Goal: Task Accomplishment & Management: Use online tool/utility

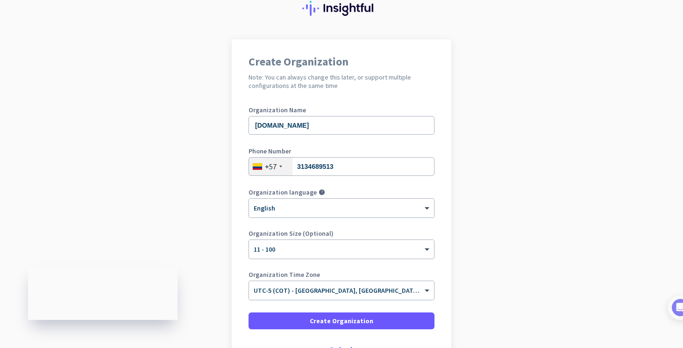
scroll to position [105, 0]
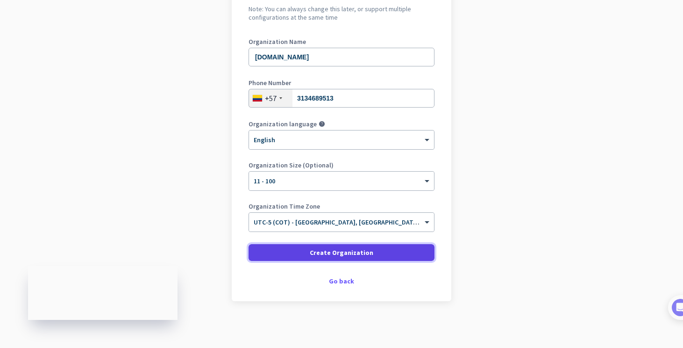
click at [302, 253] on span at bounding box center [342, 252] width 186 height 22
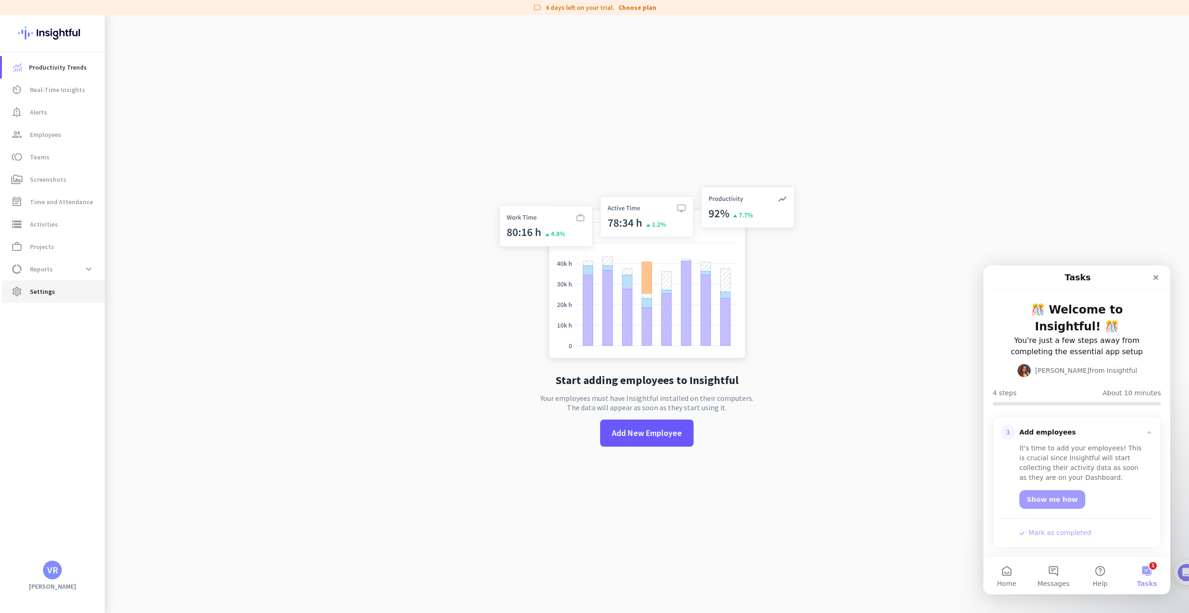
click at [42, 299] on link "settings Settings" at bounding box center [53, 291] width 103 height 22
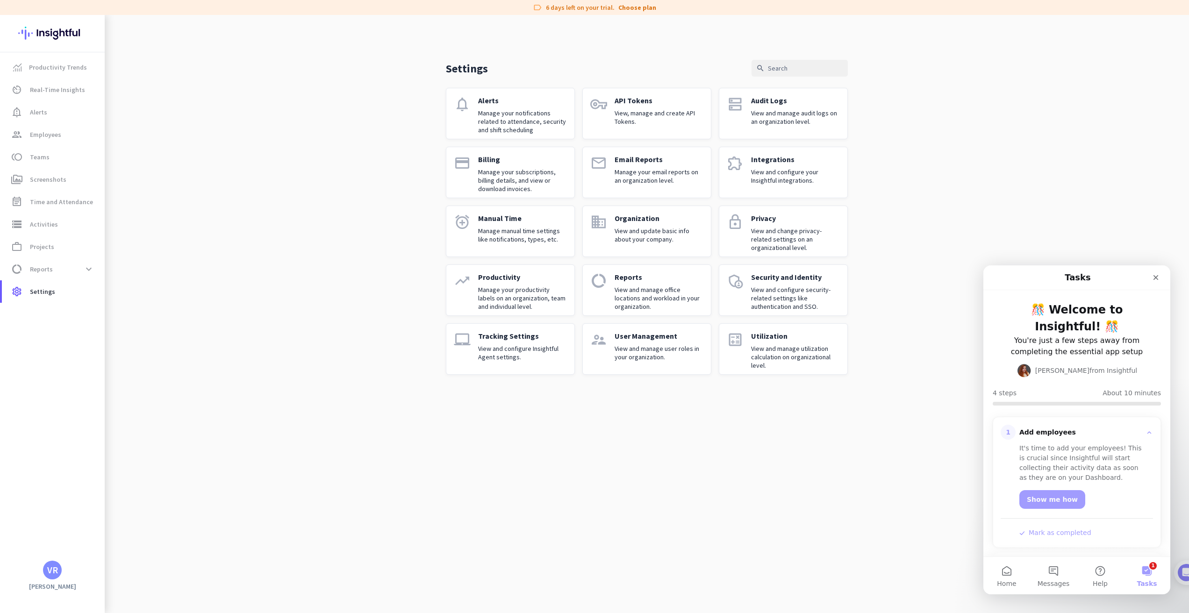
click at [683, 173] on p "View and configure your Insightful integrations." at bounding box center [795, 176] width 89 height 17
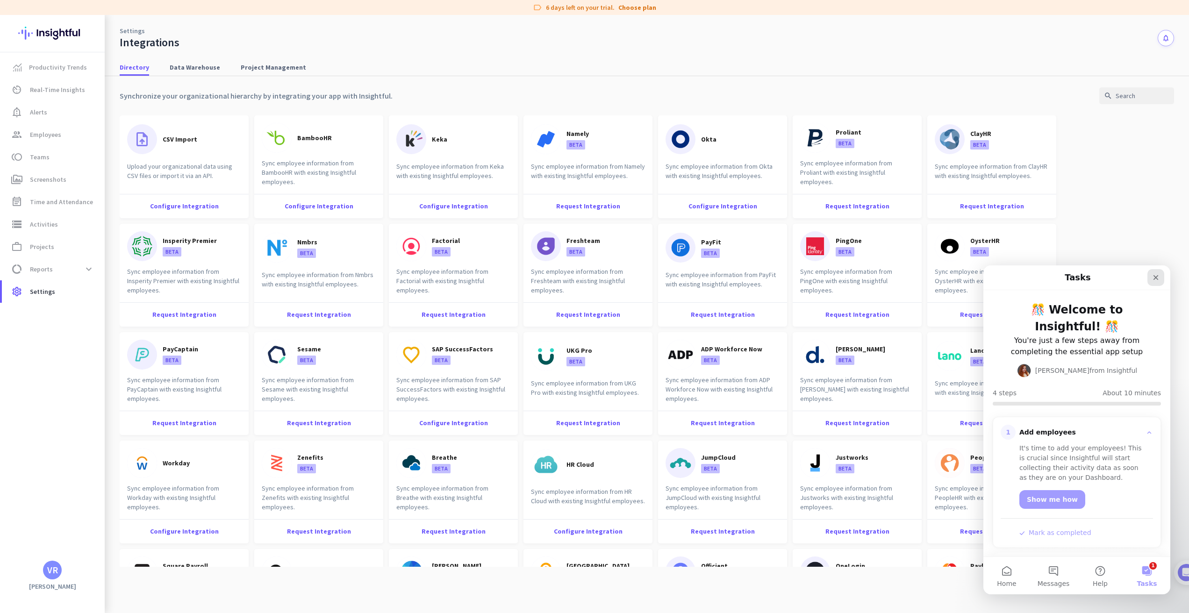
click at [683, 278] on icon "Close" at bounding box center [1155, 277] width 7 height 7
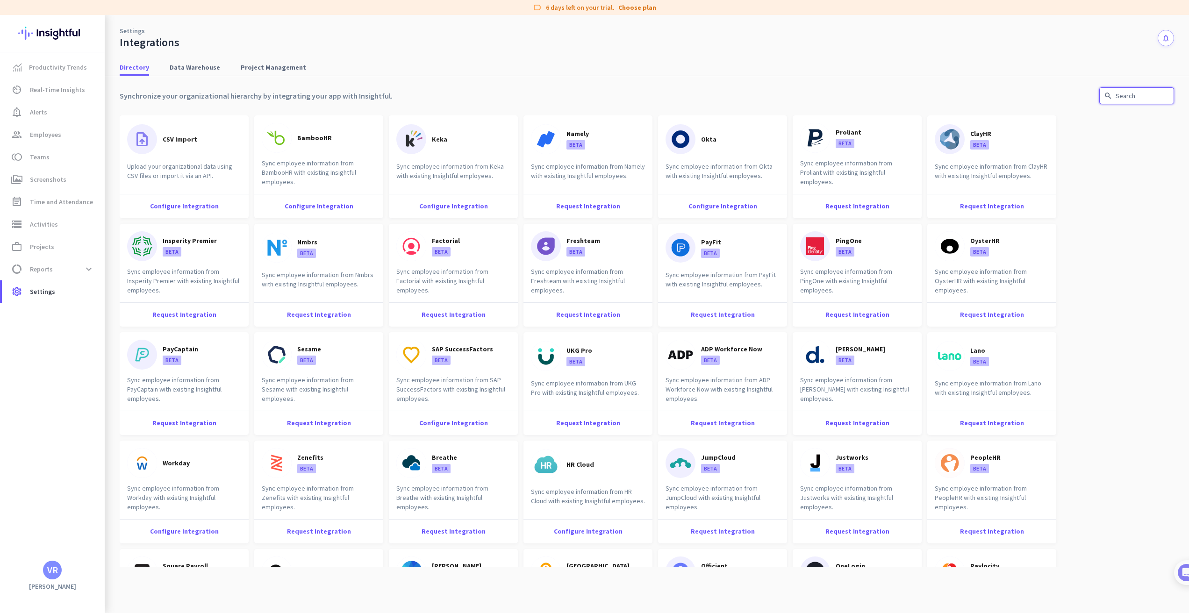
click at [683, 98] on input "text" at bounding box center [1136, 95] width 75 height 17
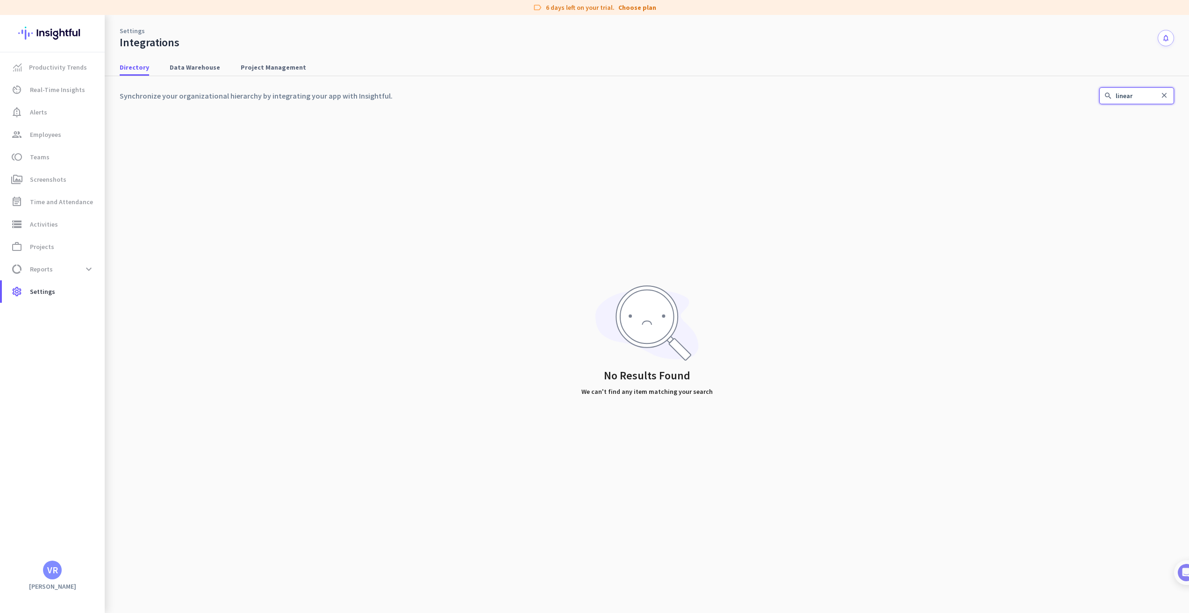
type input "linear"
click at [183, 66] on span "Data Warehouse" at bounding box center [195, 67] width 50 height 9
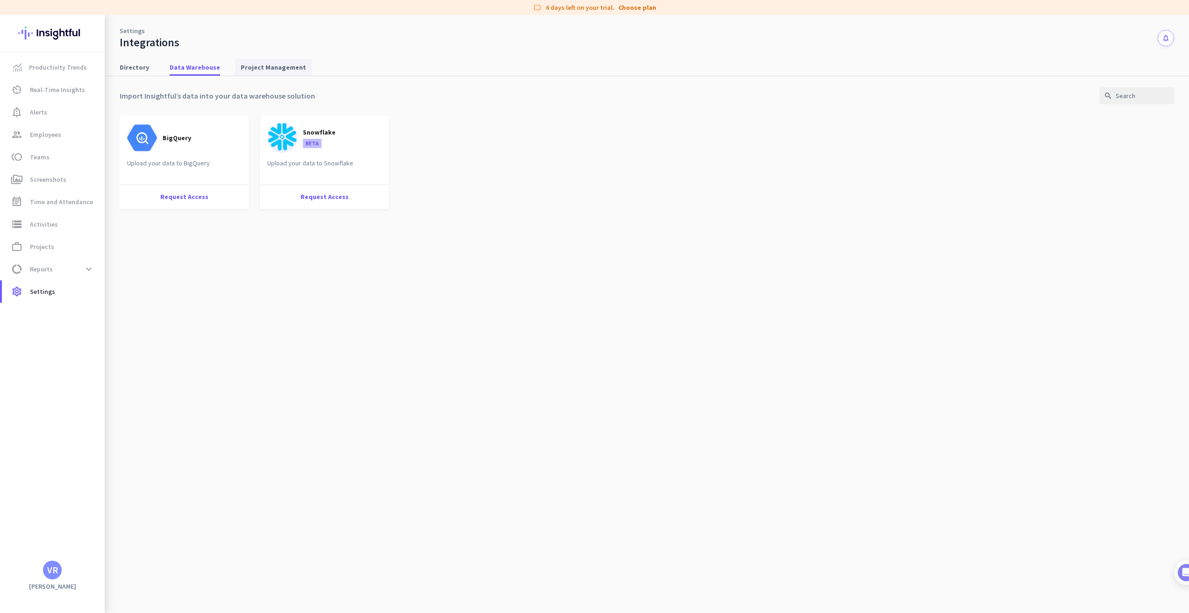
click at [262, 71] on span "Project Management" at bounding box center [273, 67] width 65 height 9
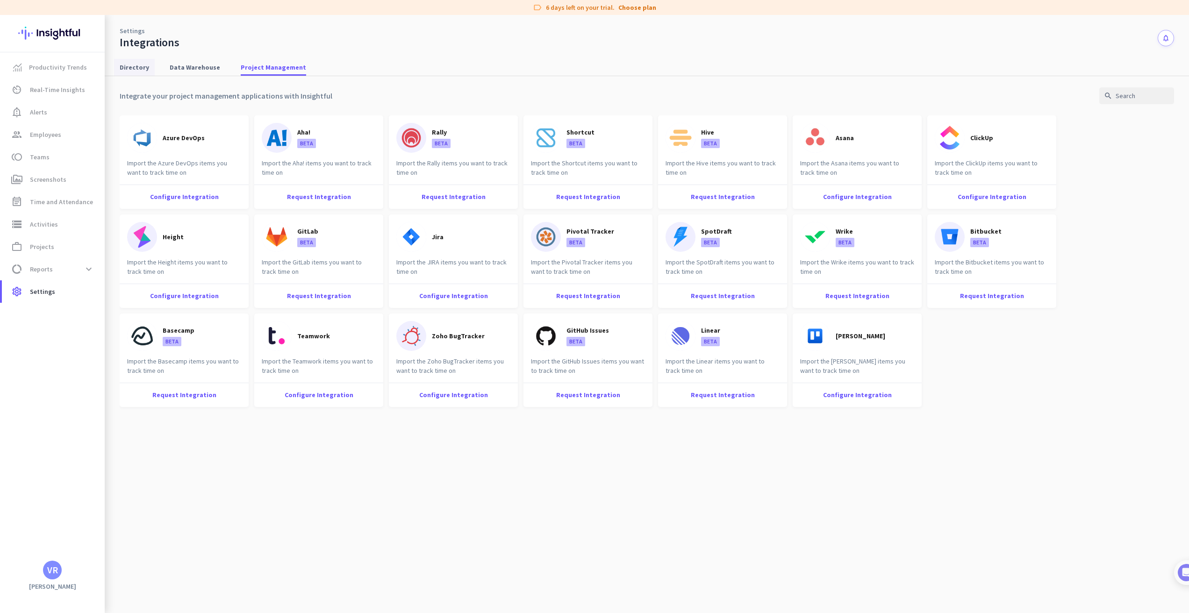
click at [127, 67] on span "Directory" at bounding box center [134, 67] width 29 height 9
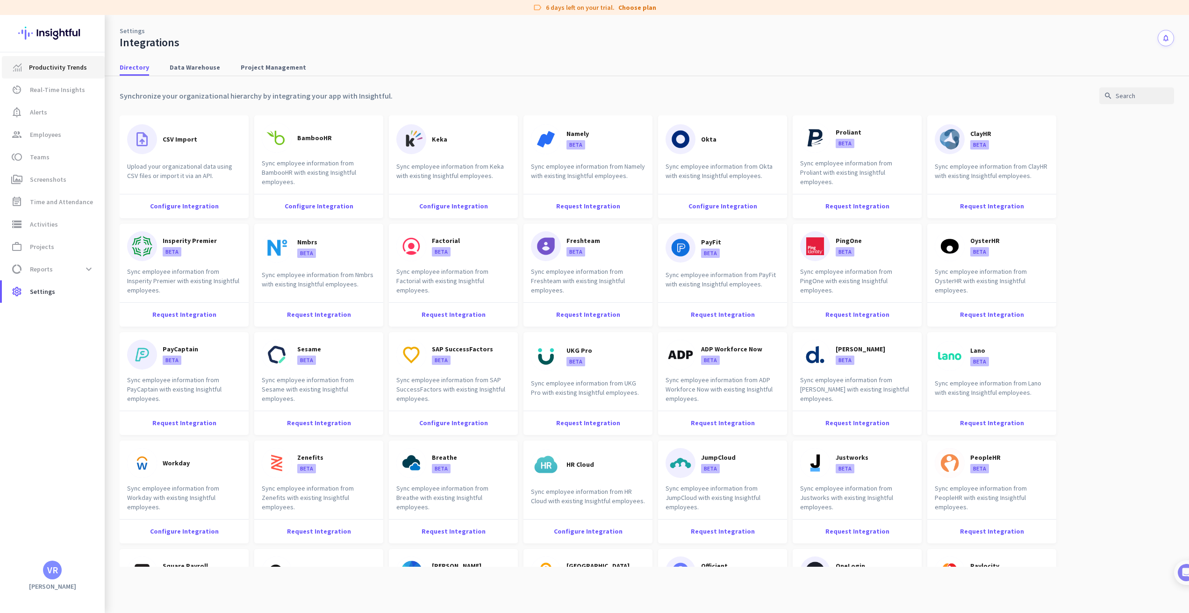
click at [37, 66] on span "Productivity Trends" at bounding box center [58, 67] width 58 height 11
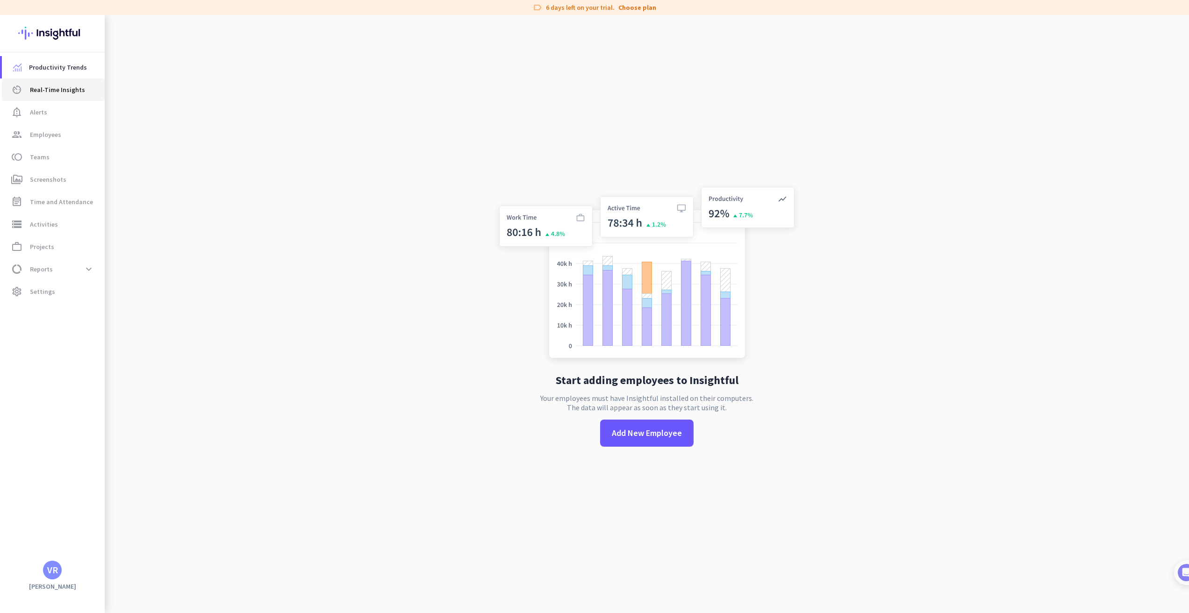
click at [63, 92] on span "Real-Time Insights" at bounding box center [57, 89] width 55 height 11
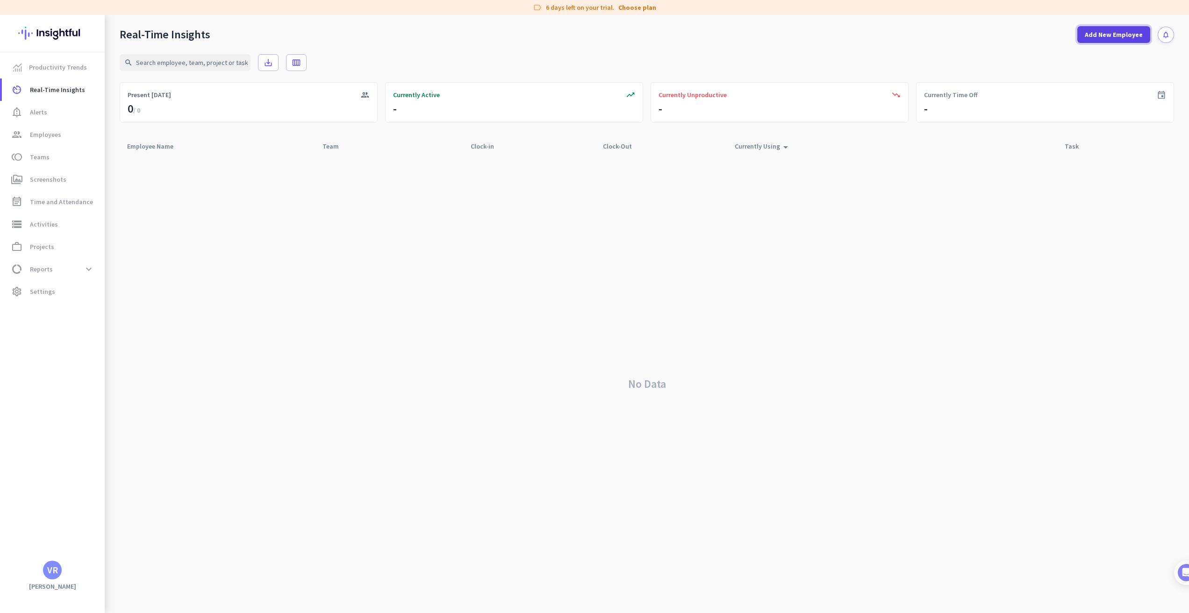
click at [683, 35] on span "Add New Employee" at bounding box center [1113, 34] width 58 height 9
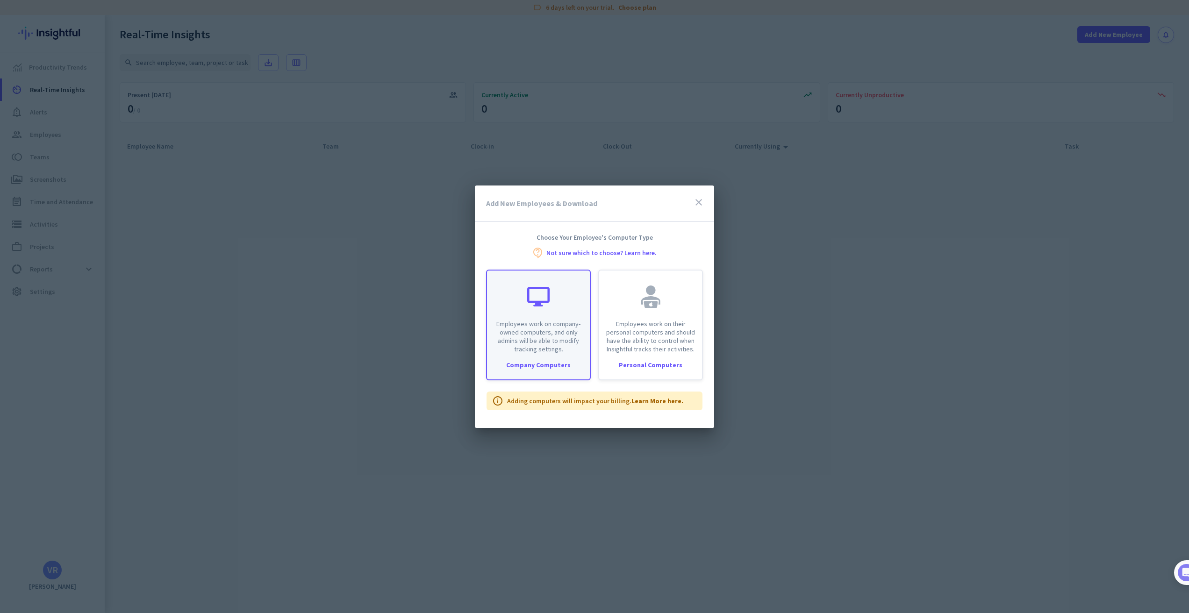
click at [554, 301] on div "Employees work on company-owned computers, and only admins will be able to modi…" at bounding box center [538, 312] width 103 height 83
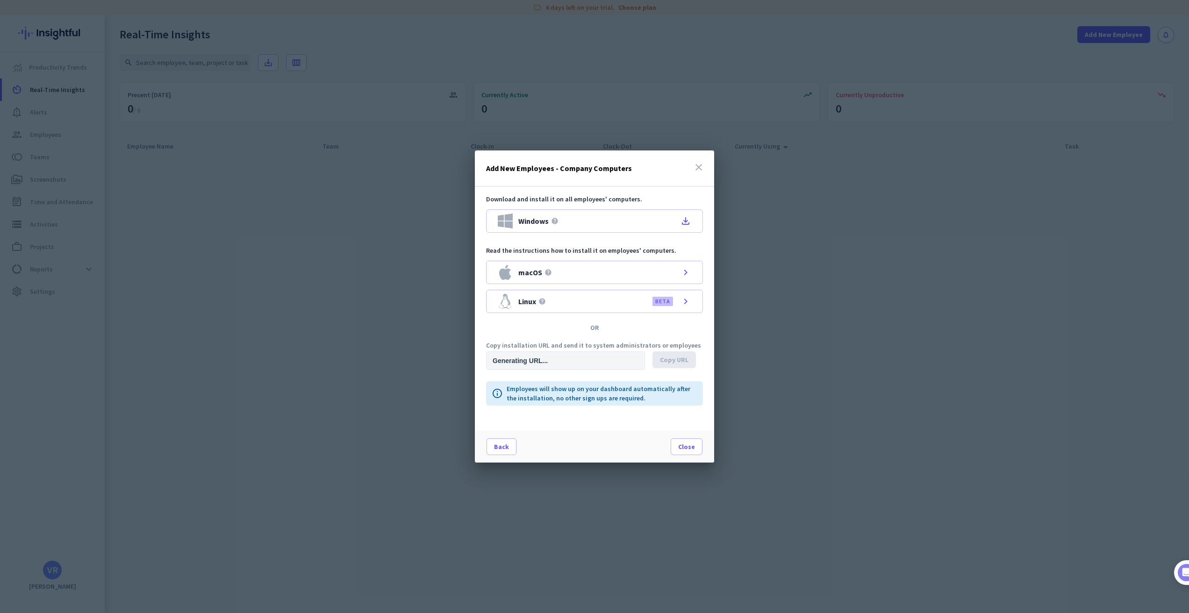
type input "[URL][DOMAIN_NAME]"
click at [638, 273] on div "macOS help chevron_right" at bounding box center [594, 272] width 217 height 23
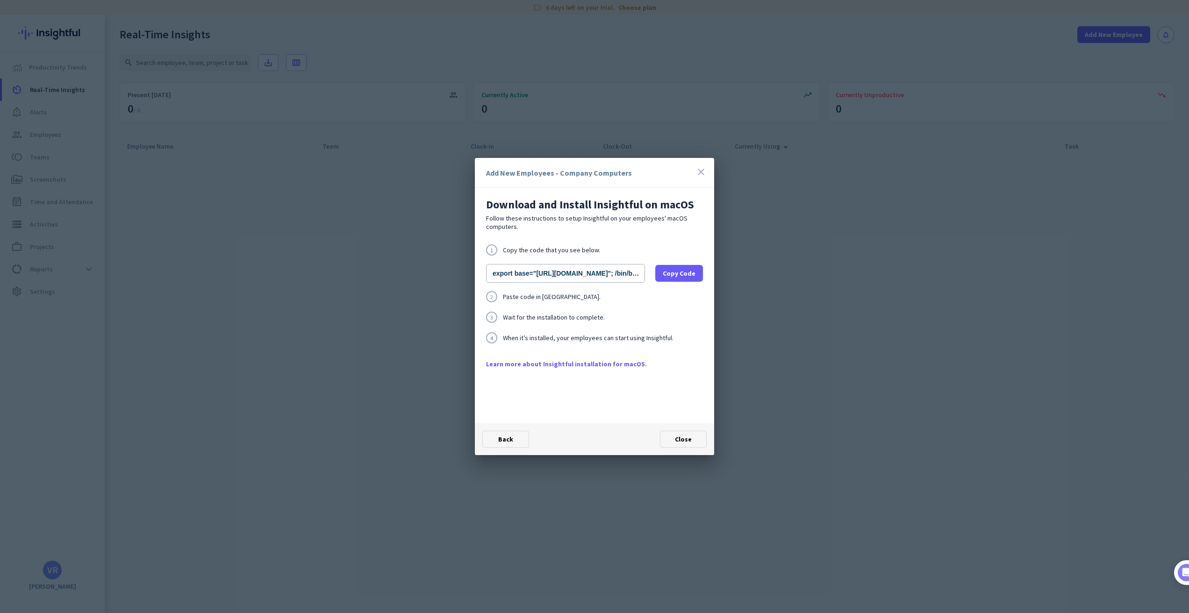
click at [683, 173] on icon "close" at bounding box center [700, 171] width 11 height 11
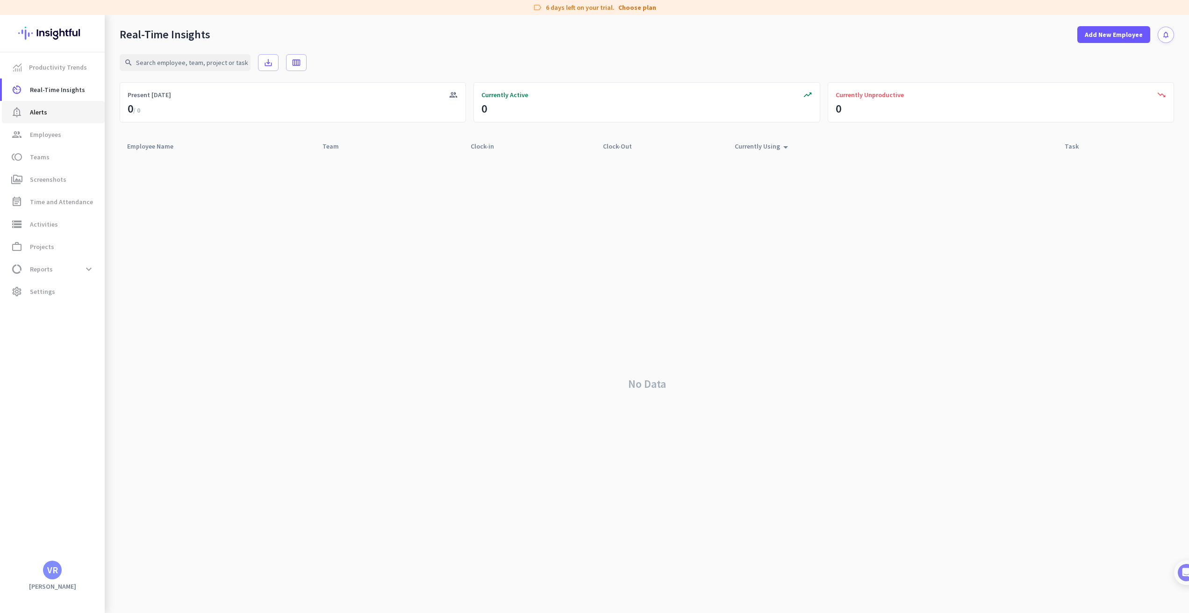
click at [50, 119] on link "notification_important Alerts" at bounding box center [53, 112] width 103 height 22
click at [50, 134] on span "Employees" at bounding box center [45, 134] width 31 height 11
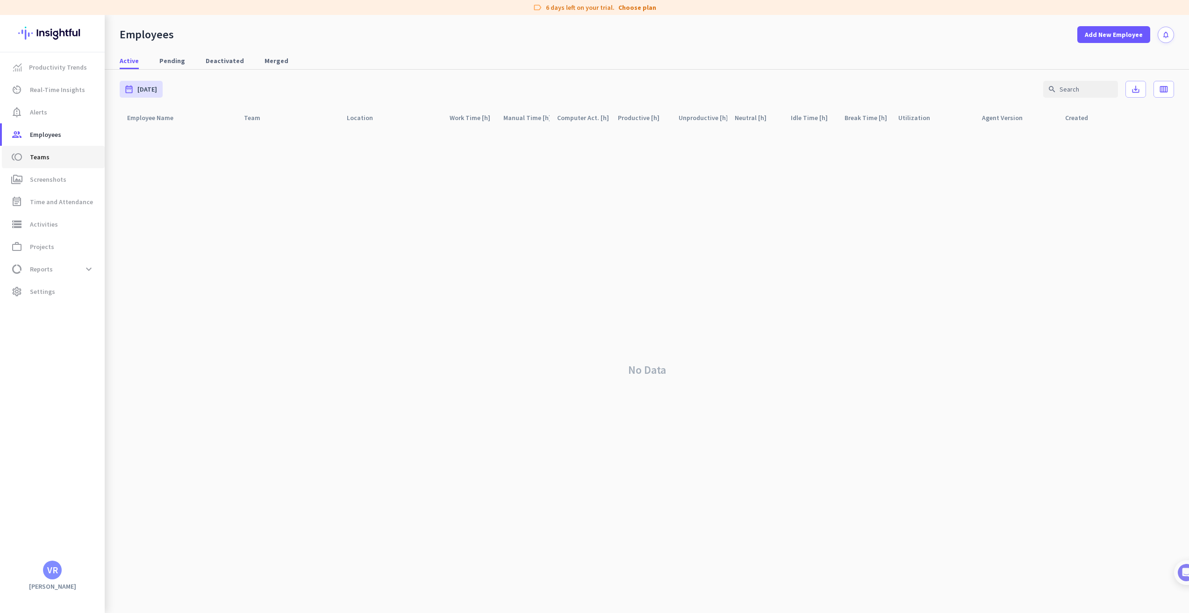
click at [50, 148] on link "toll Teams" at bounding box center [53, 157] width 103 height 22
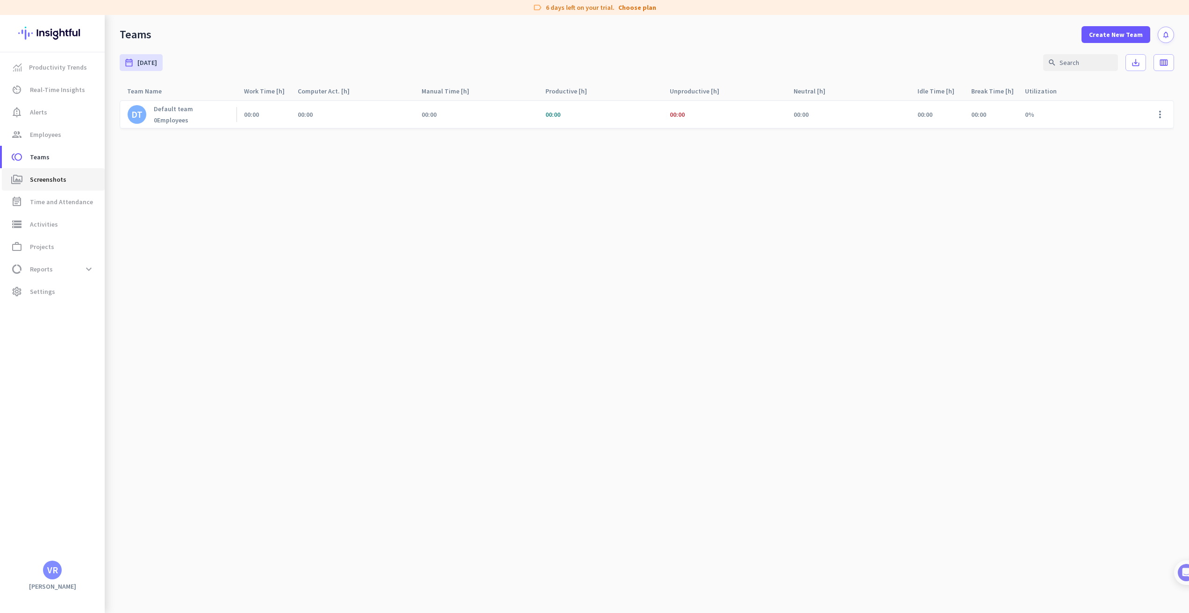
click at [48, 183] on span "Screenshots" at bounding box center [48, 179] width 36 height 11
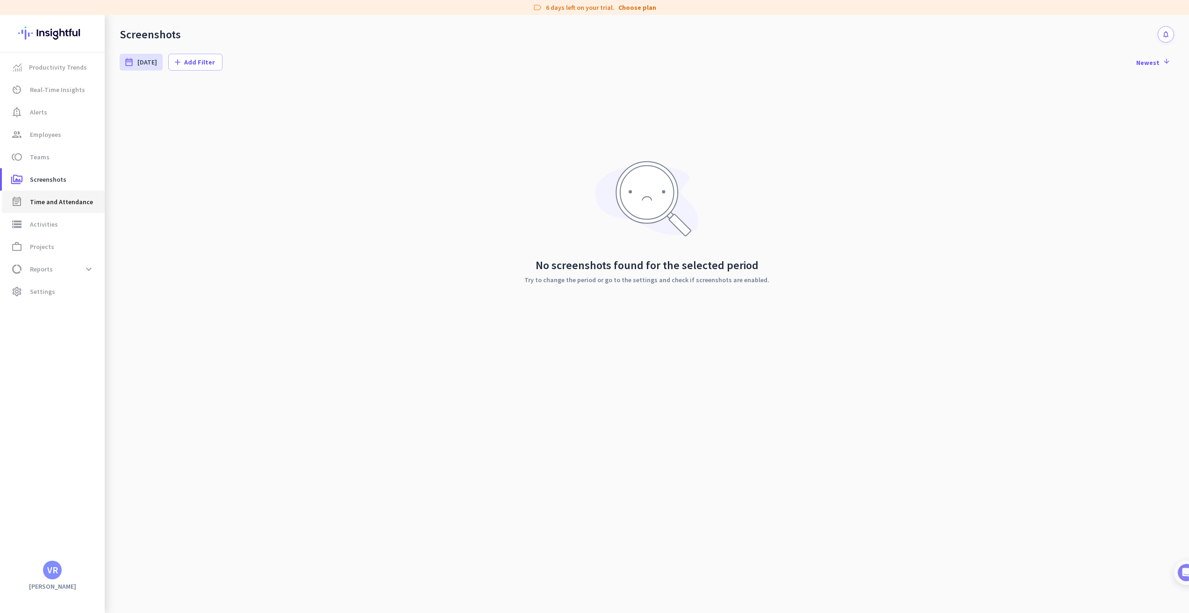
click at [47, 199] on span "Time and Attendance" at bounding box center [61, 201] width 63 height 11
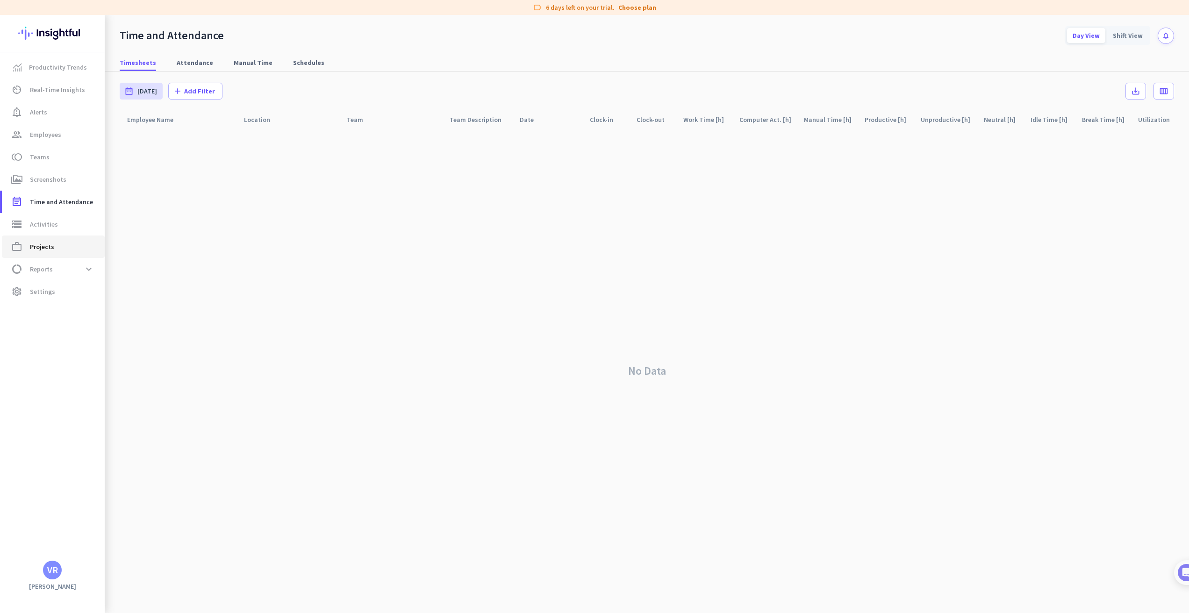
click at [39, 251] on span "Projects" at bounding box center [42, 246] width 24 height 11
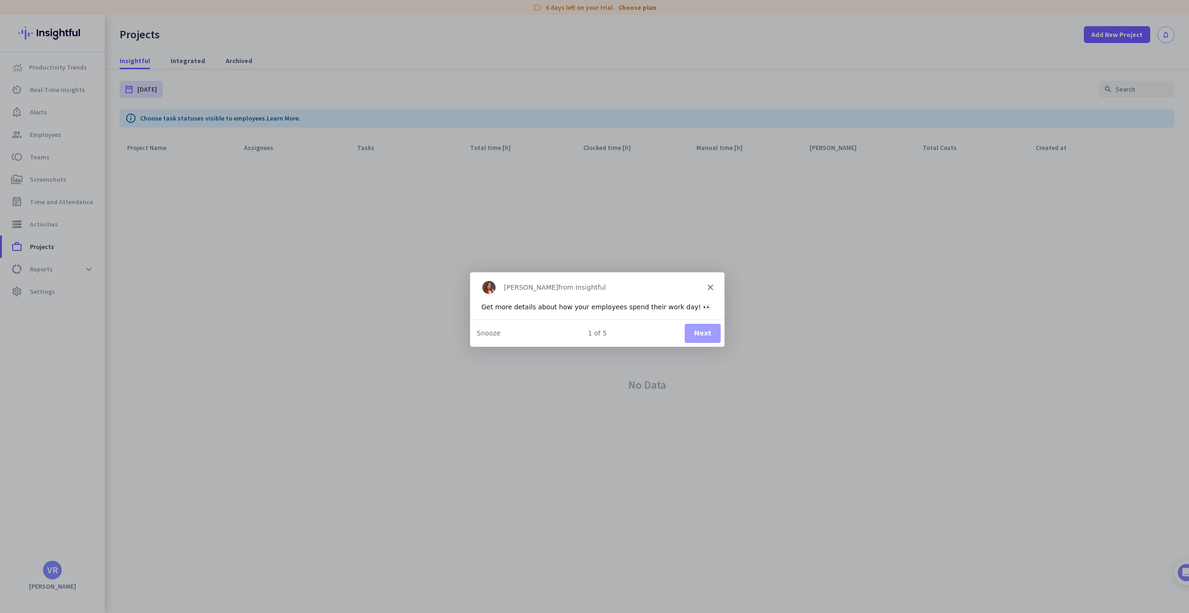
click at [683, 285] on icon "Close" at bounding box center [710, 287] width 6 height 6
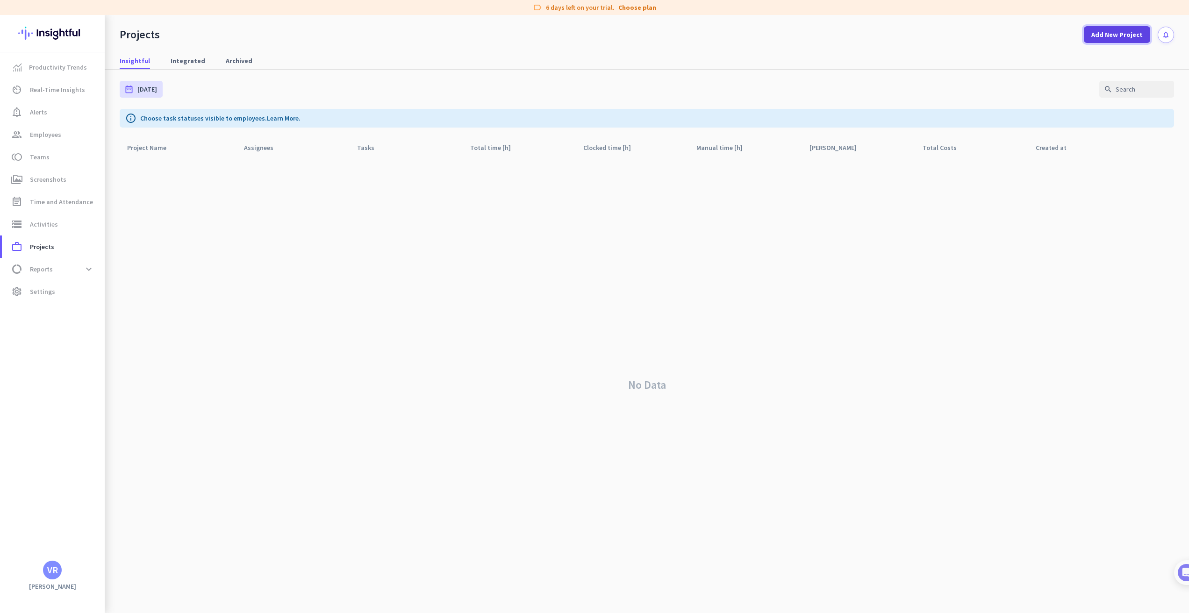
click at [683, 38] on span "Add New Project" at bounding box center [1116, 34] width 51 height 9
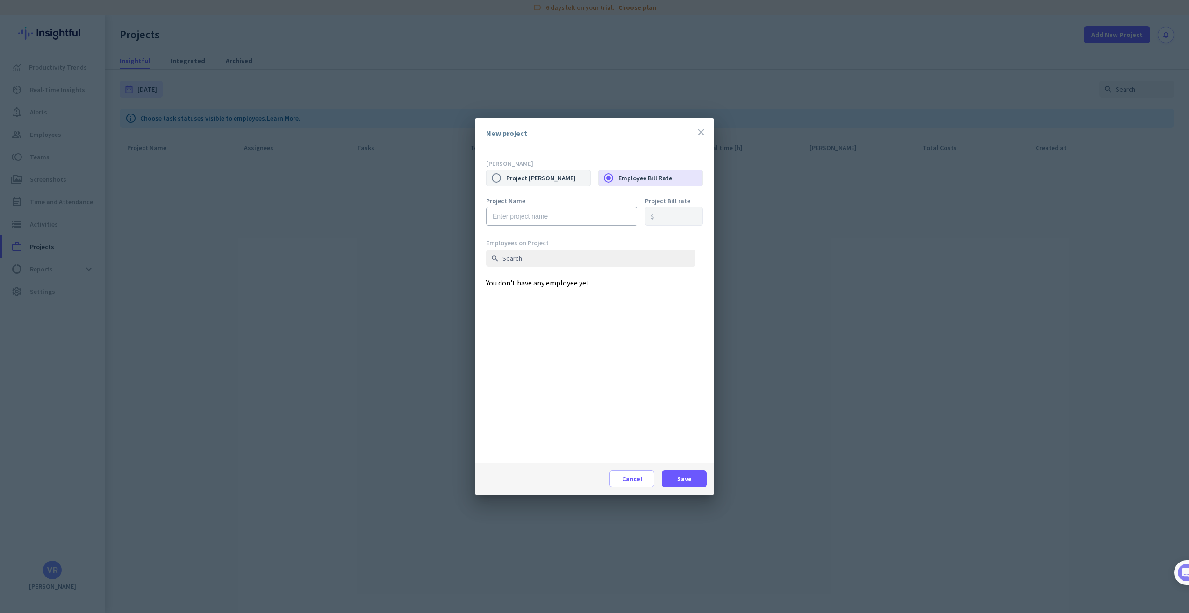
click at [517, 179] on label "Project [PERSON_NAME]" at bounding box center [548, 178] width 84 height 20
click at [506, 179] on input "Project [PERSON_NAME]" at bounding box center [496, 178] width 20 height 20
radio input "true"
click at [642, 183] on label "Employee Bill Rate" at bounding box center [660, 178] width 84 height 20
click at [618, 183] on input "Employee Bill Rate" at bounding box center [608, 178] width 20 height 20
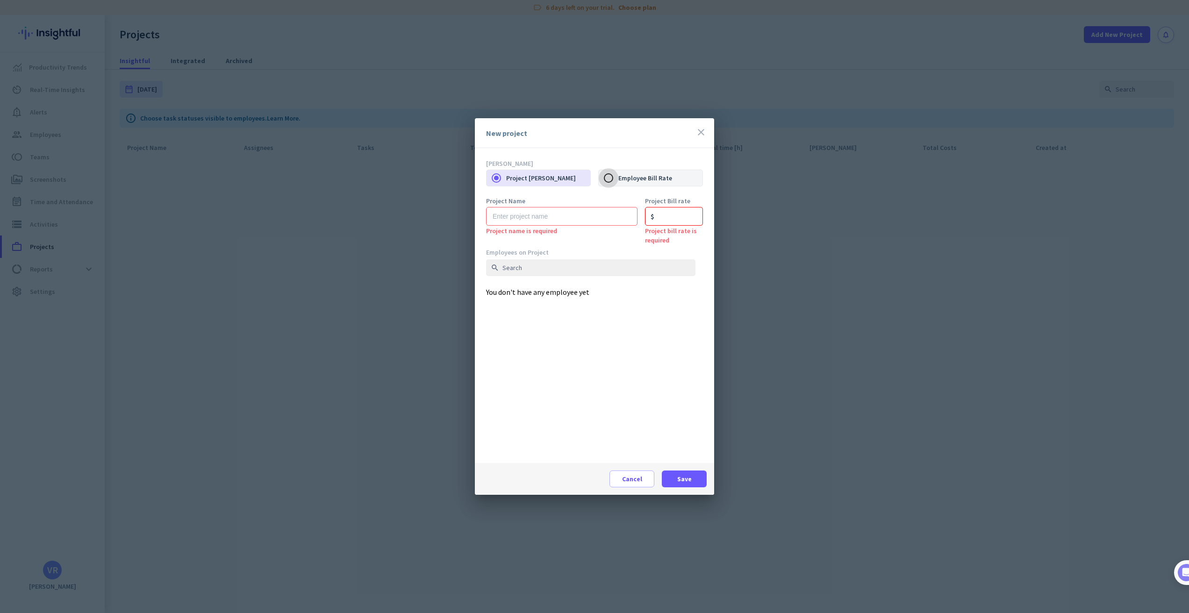
radio input "true"
click at [556, 228] on div "Project name is required" at bounding box center [561, 230] width 151 height 9
click at [554, 219] on input "text" at bounding box center [561, 216] width 151 height 19
type input "[PERSON_NAME]"
click at [683, 347] on div "Cancel Save" at bounding box center [594, 479] width 239 height 32
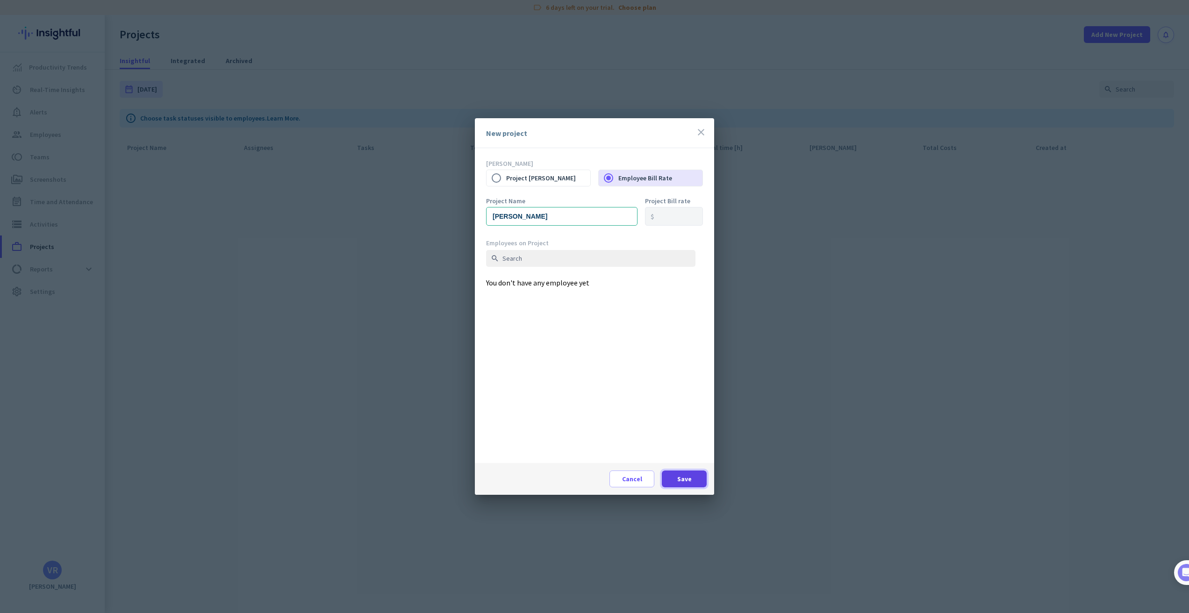
click at [683, 347] on span at bounding box center [684, 479] width 45 height 22
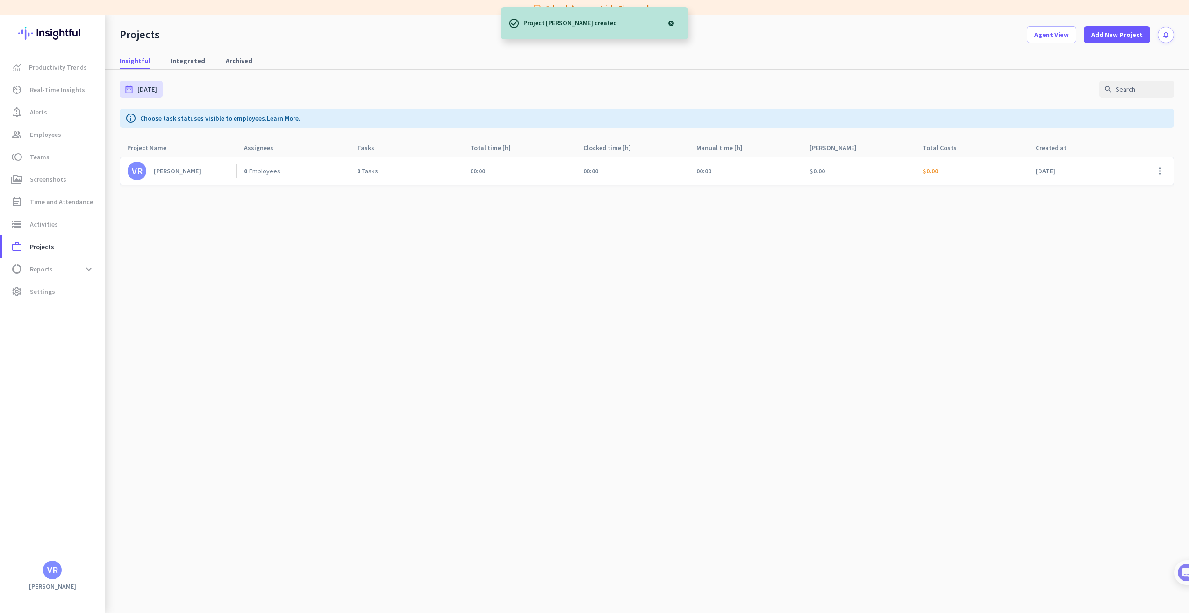
click at [188, 173] on div "[PERSON_NAME]" at bounding box center [177, 171] width 47 height 8
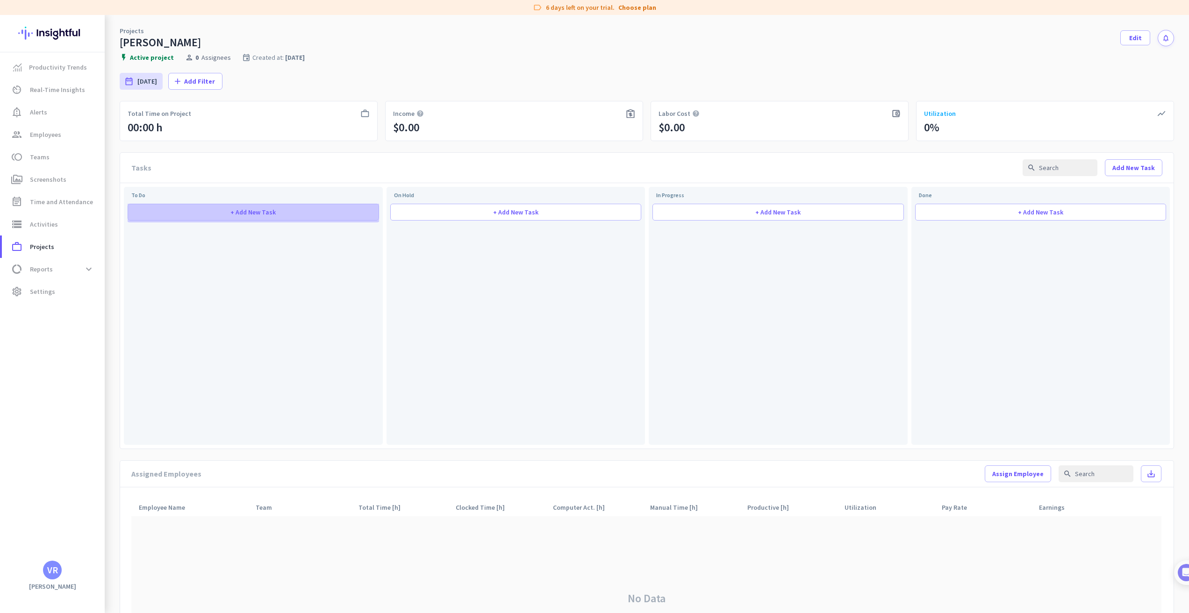
click at [198, 208] on span at bounding box center [253, 212] width 250 height 22
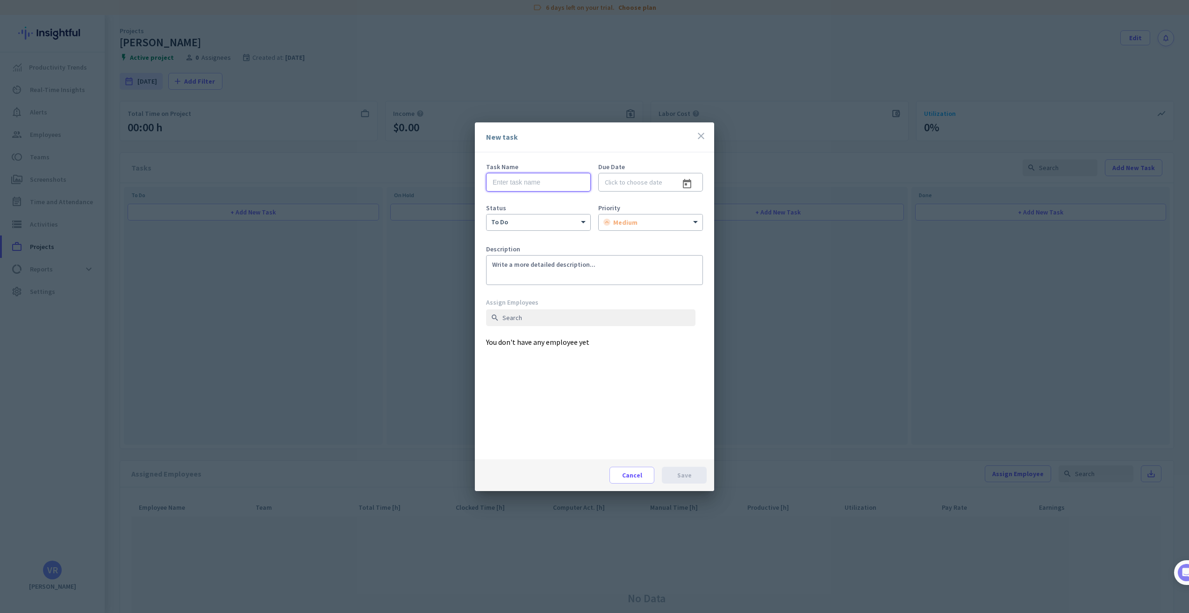
click at [547, 183] on input "text" at bounding box center [538, 182] width 105 height 19
type input "Trial"
click at [683, 178] on span "Open calendar" at bounding box center [687, 184] width 22 height 22
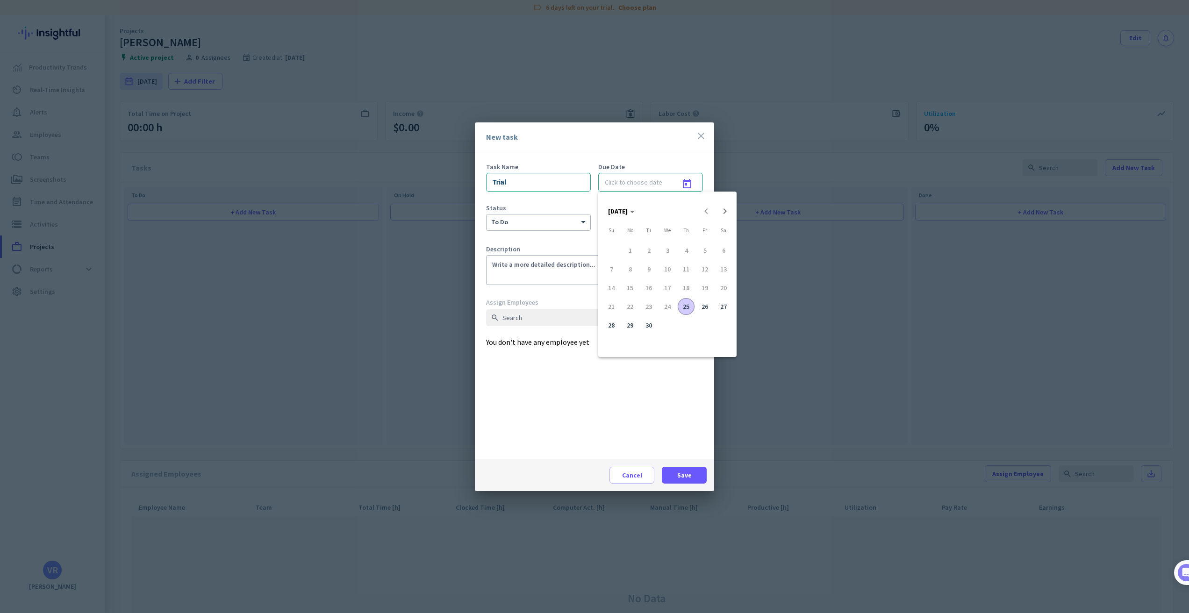
click at [683, 306] on span "26" at bounding box center [704, 306] width 17 height 17
type input "[DATE]"
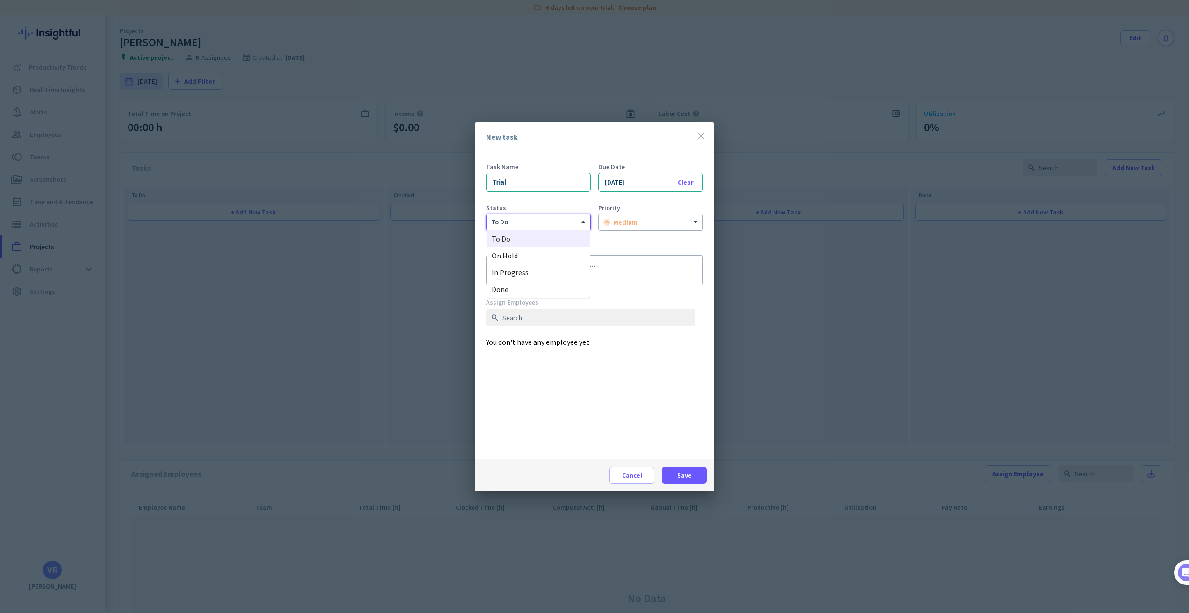
click at [542, 227] on div "to do" at bounding box center [538, 222] width 104 height 16
click at [530, 238] on div "to do" at bounding box center [538, 238] width 103 height 17
click at [620, 224] on span "medium" at bounding box center [625, 222] width 24 height 8
click at [619, 256] on span "medium" at bounding box center [617, 255] width 26 height 9
click at [683, 347] on span at bounding box center [684, 475] width 45 height 22
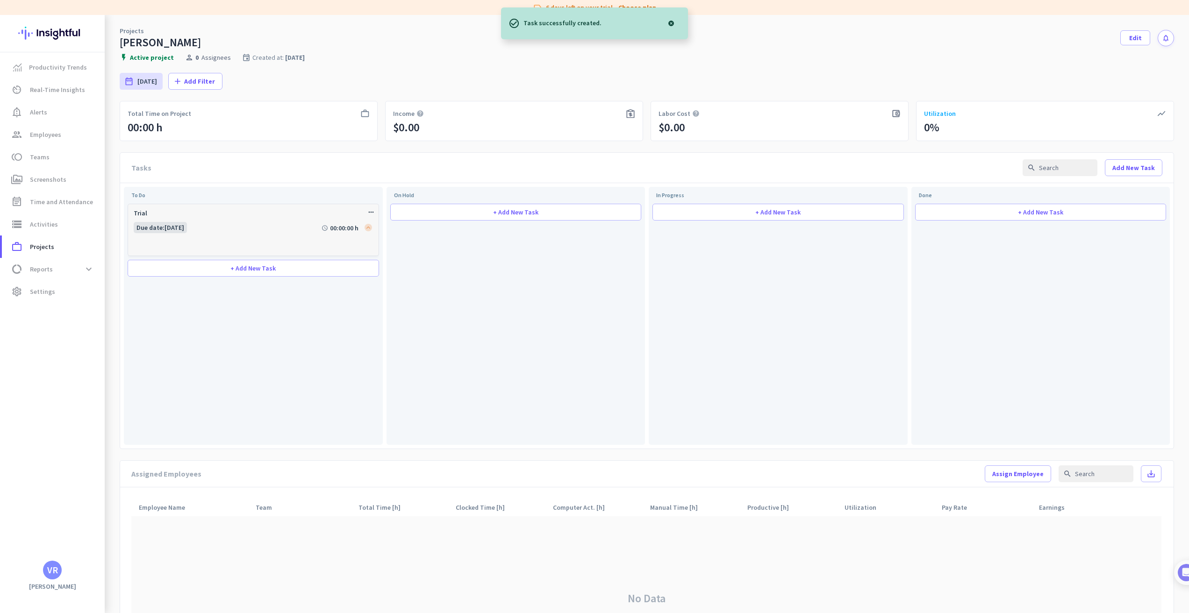
click at [259, 231] on div "Due date : [DATE] schedule 00:00:00 h" at bounding box center [253, 236] width 239 height 29
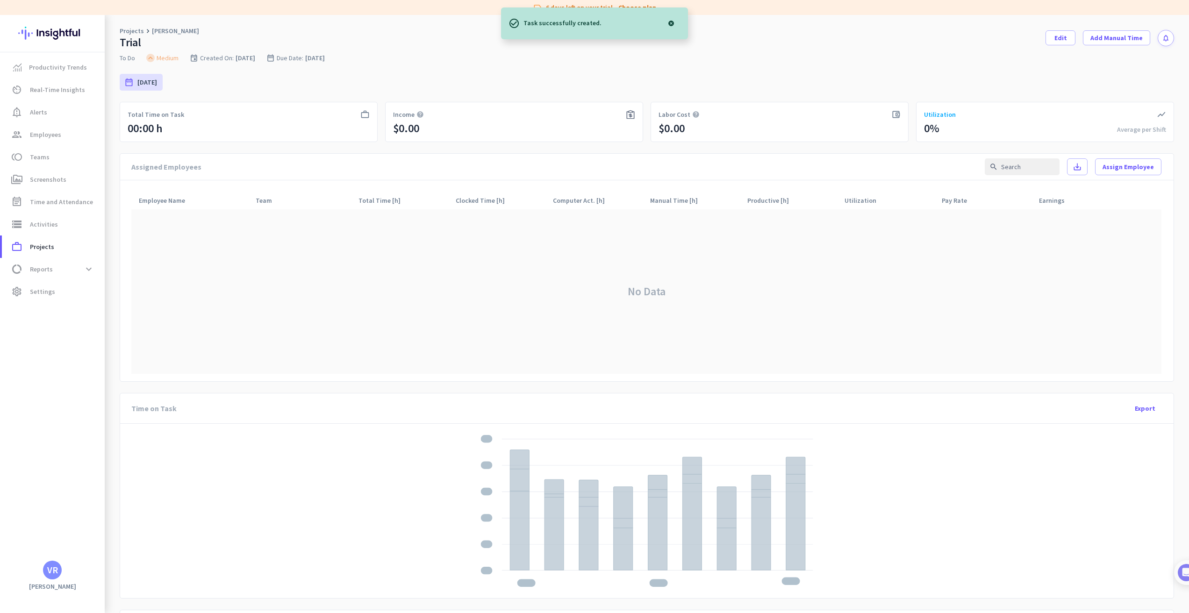
click at [301, 114] on div "Total Time on Task" at bounding box center [249, 114] width 242 height 9
click at [370, 115] on div "work_outline Total Time on Task 00:00 h" at bounding box center [249, 122] width 258 height 40
click at [683, 32] on span at bounding box center [1060, 38] width 29 height 22
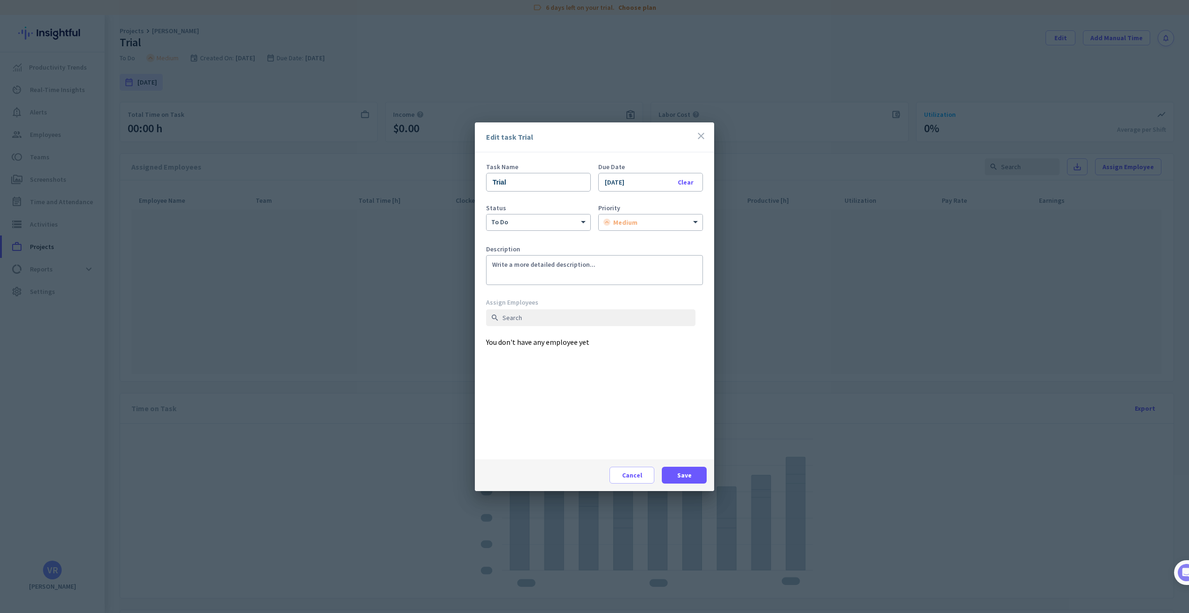
click at [683, 136] on icon "close" at bounding box center [700, 135] width 11 height 11
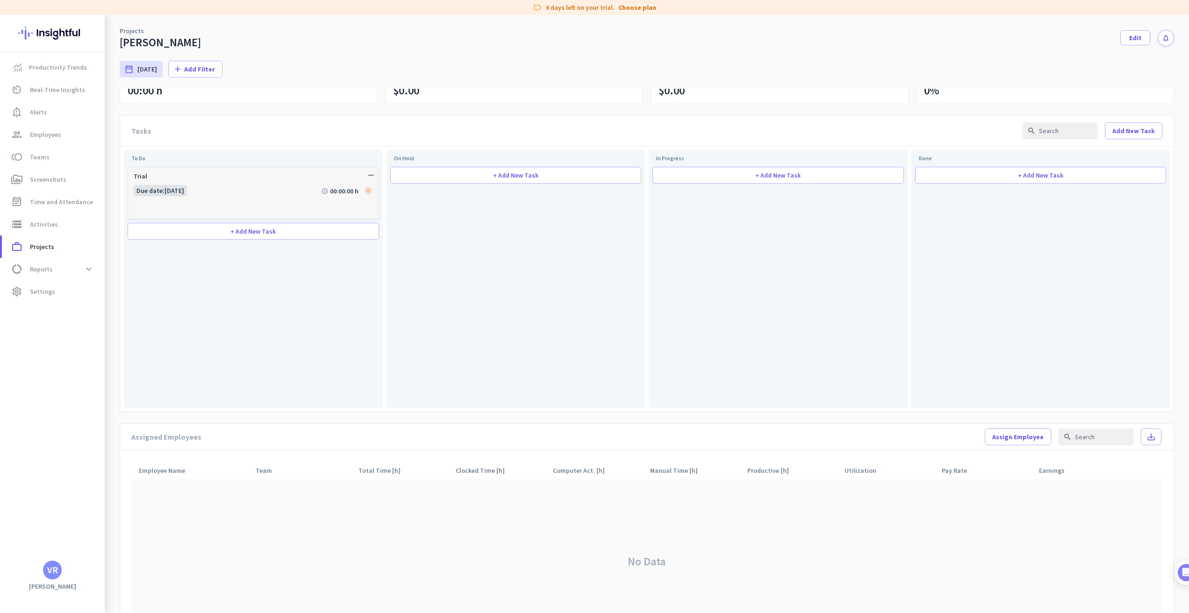
scroll to position [36, 0]
click at [369, 178] on icon "more_horiz" at bounding box center [370, 175] width 7 height 7
click at [374, 185] on div "Edit" at bounding box center [391, 190] width 52 height 17
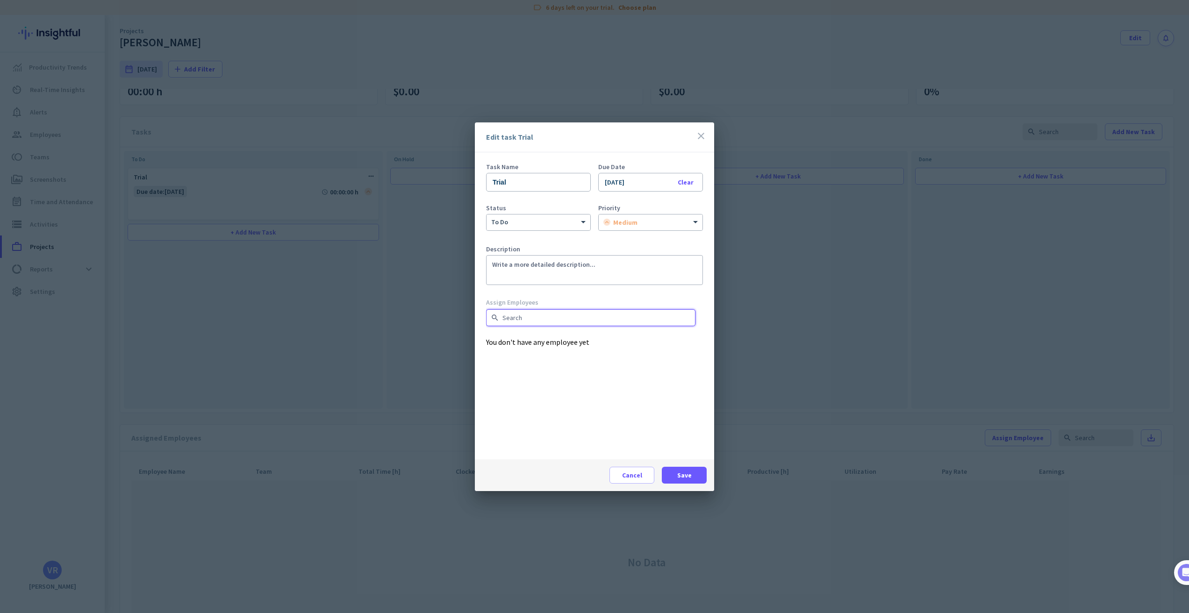
click at [527, 312] on input "text" at bounding box center [590, 317] width 209 height 17
click at [683, 142] on div "close" at bounding box center [700, 136] width 11 height 13
click at [683, 137] on icon "close" at bounding box center [700, 135] width 11 height 11
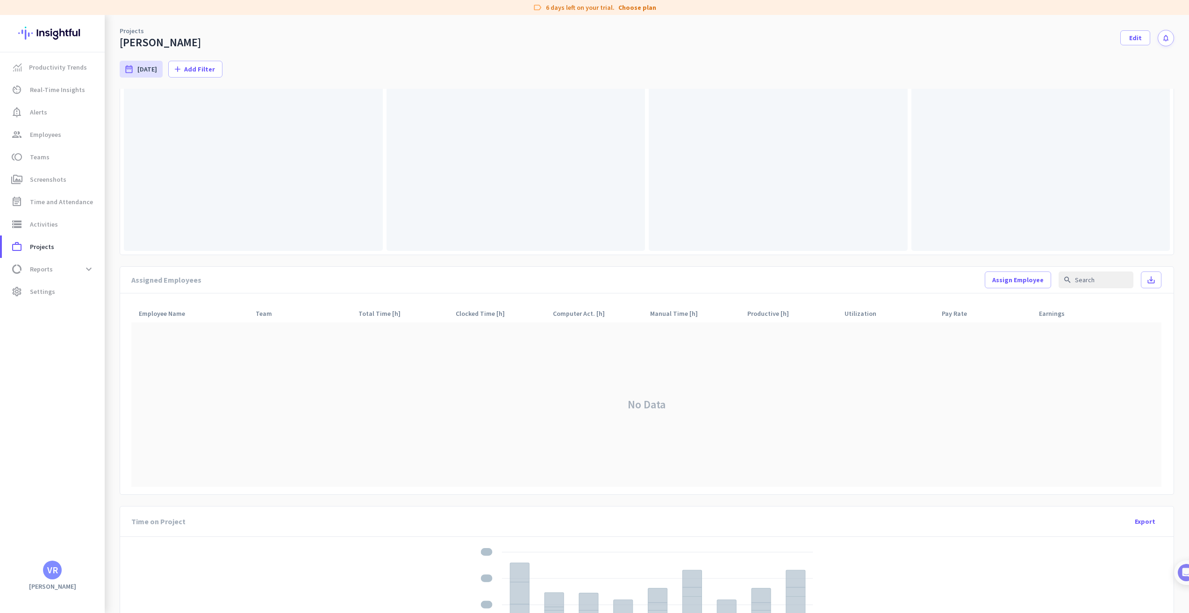
scroll to position [0, 0]
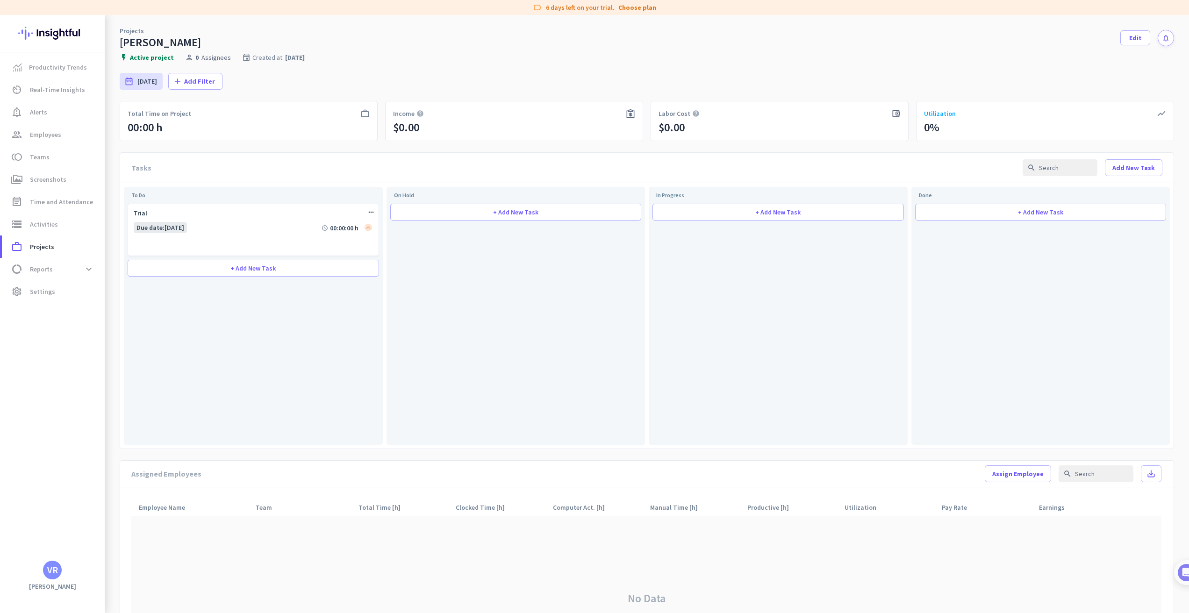
click at [437, 294] on div "+ Add New Task" at bounding box center [515, 323] width 251 height 239
click at [52, 69] on span "Productivity Trends" at bounding box center [58, 67] width 58 height 11
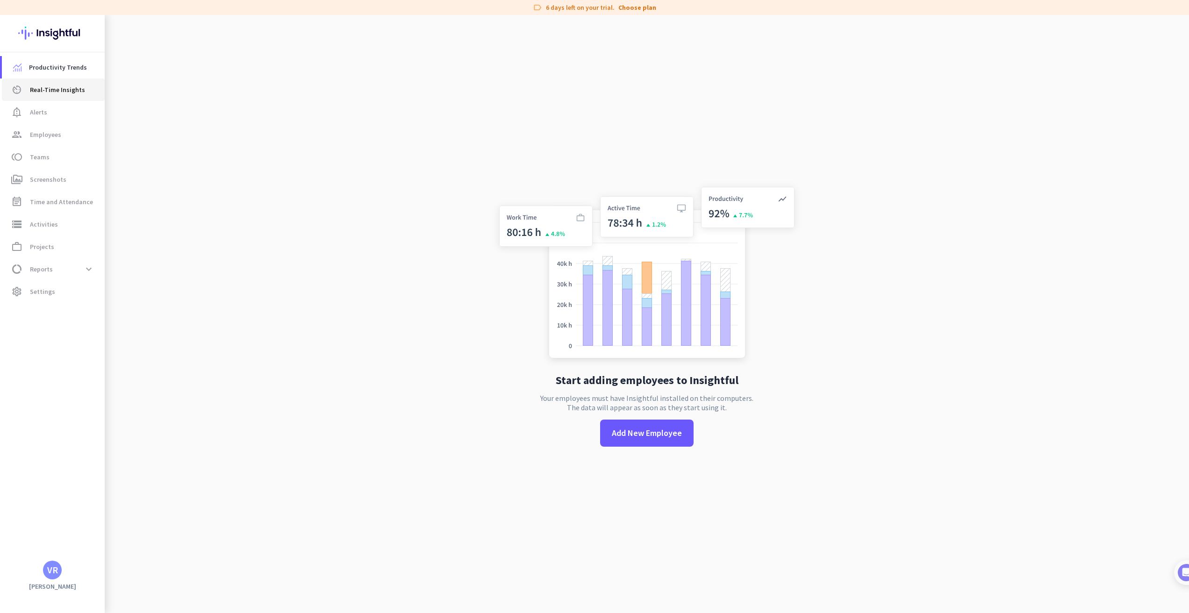
click at [54, 87] on span "Real-Time Insights" at bounding box center [57, 89] width 55 height 11
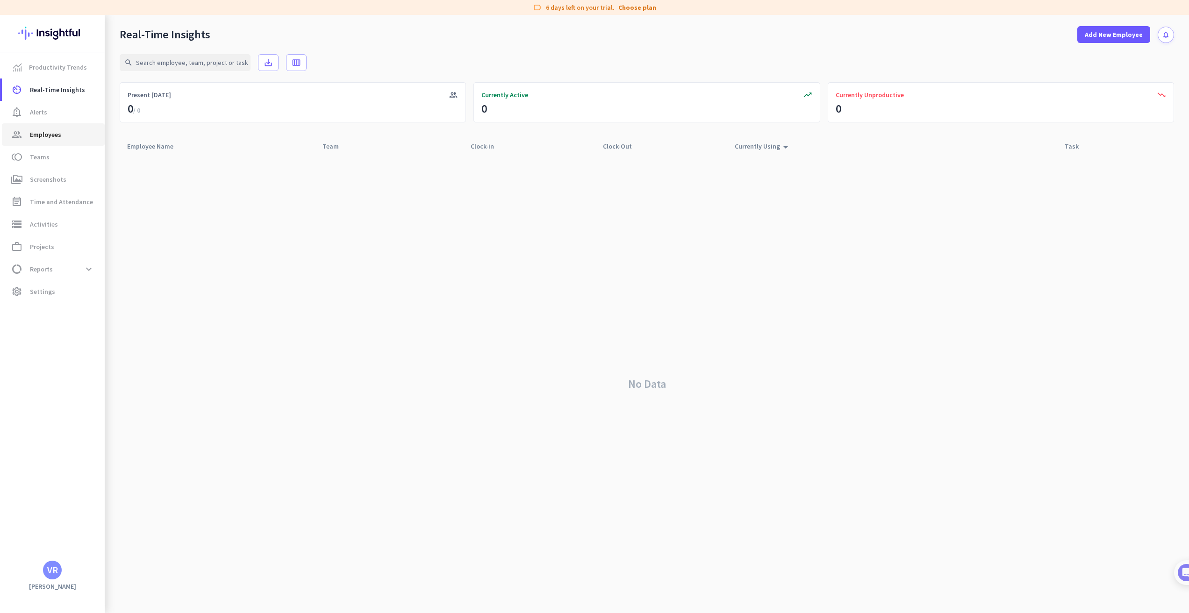
click at [56, 141] on link "group Employees" at bounding box center [53, 134] width 103 height 22
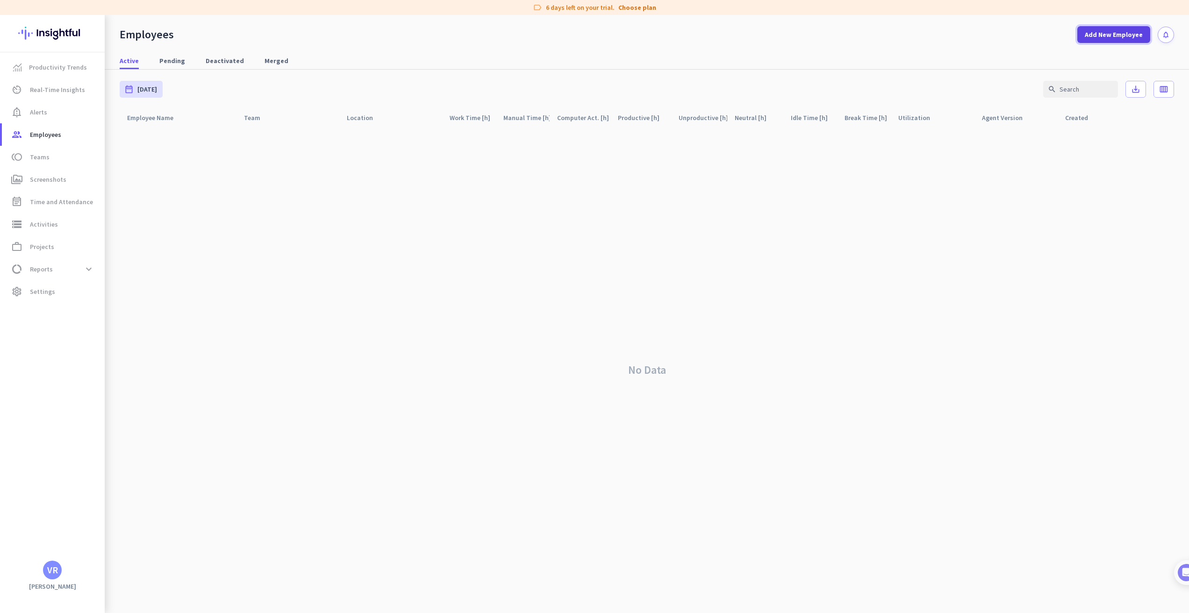
click at [683, 39] on span "Add New Employee" at bounding box center [1113, 34] width 58 height 9
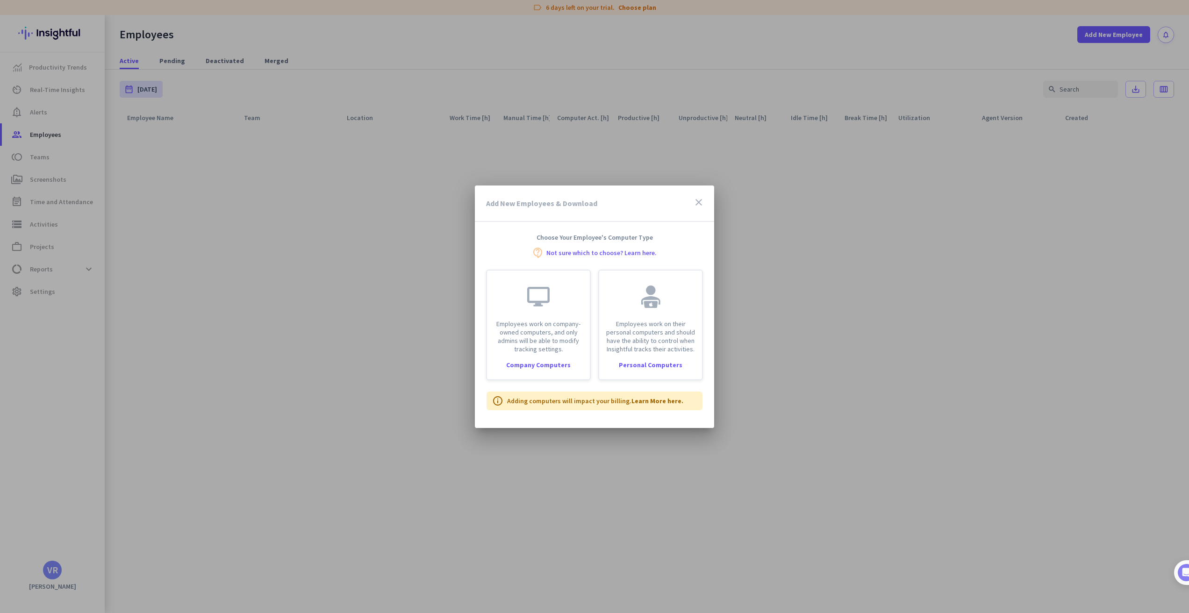
click at [683, 200] on icon "close" at bounding box center [698, 202] width 11 height 11
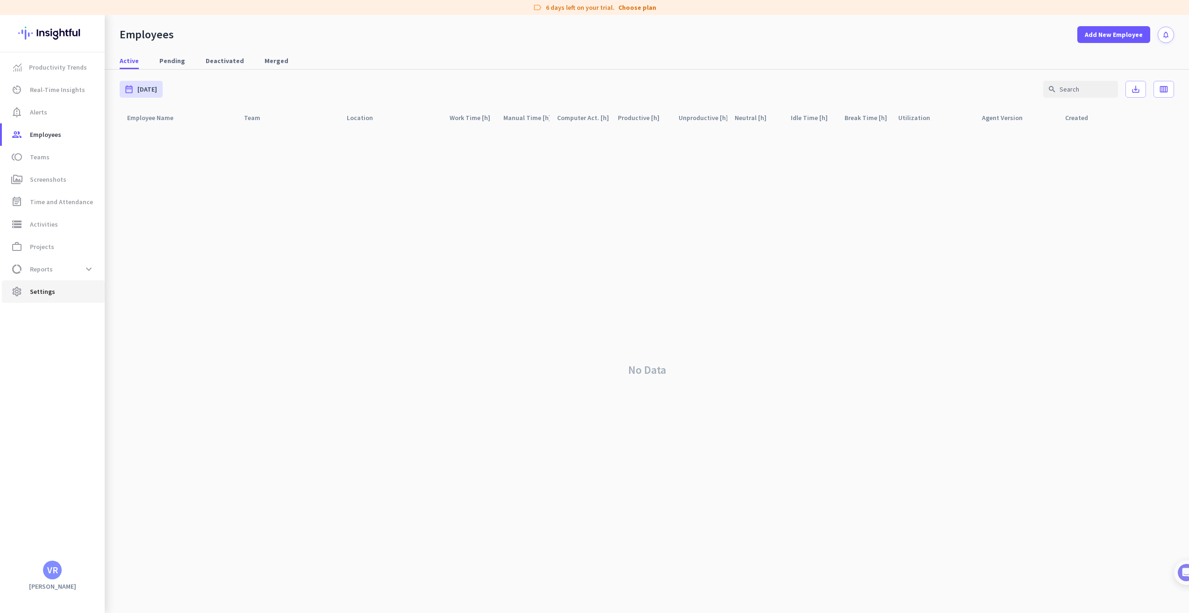
click at [44, 286] on span "Settings" at bounding box center [42, 291] width 25 height 11
